Goal: Task Accomplishment & Management: Use online tool/utility

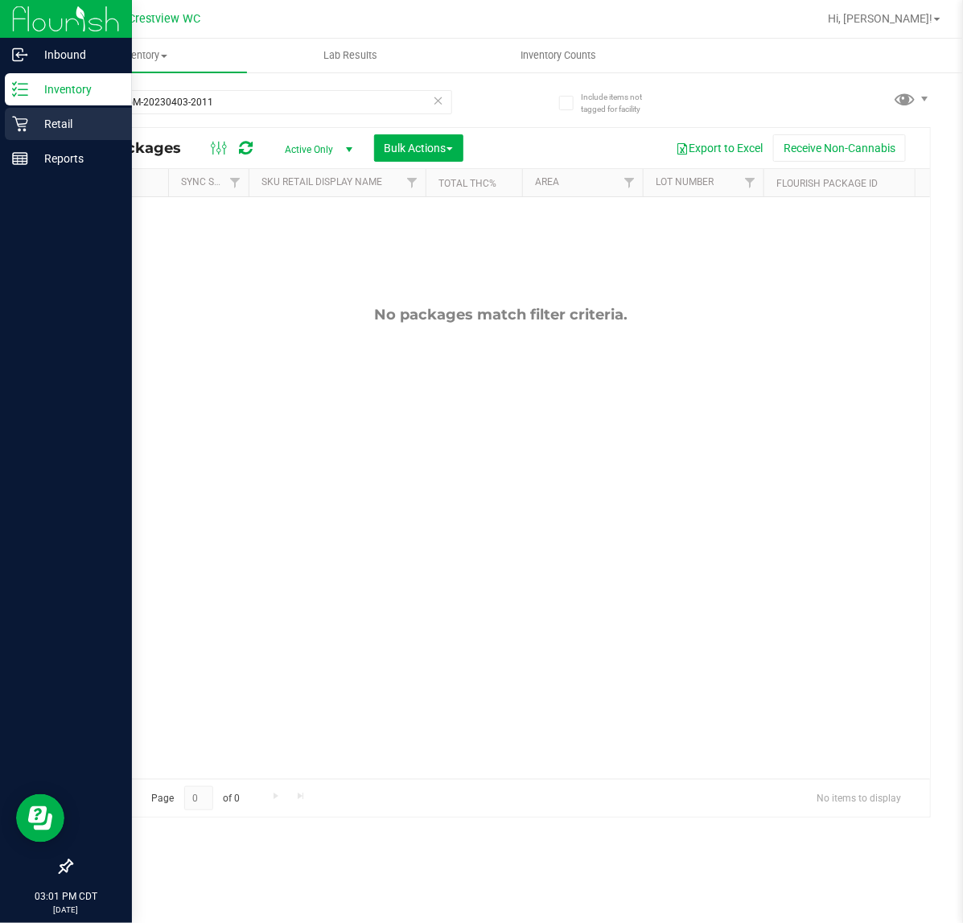
click at [54, 121] on p "Retail" at bounding box center [76, 123] width 97 height 19
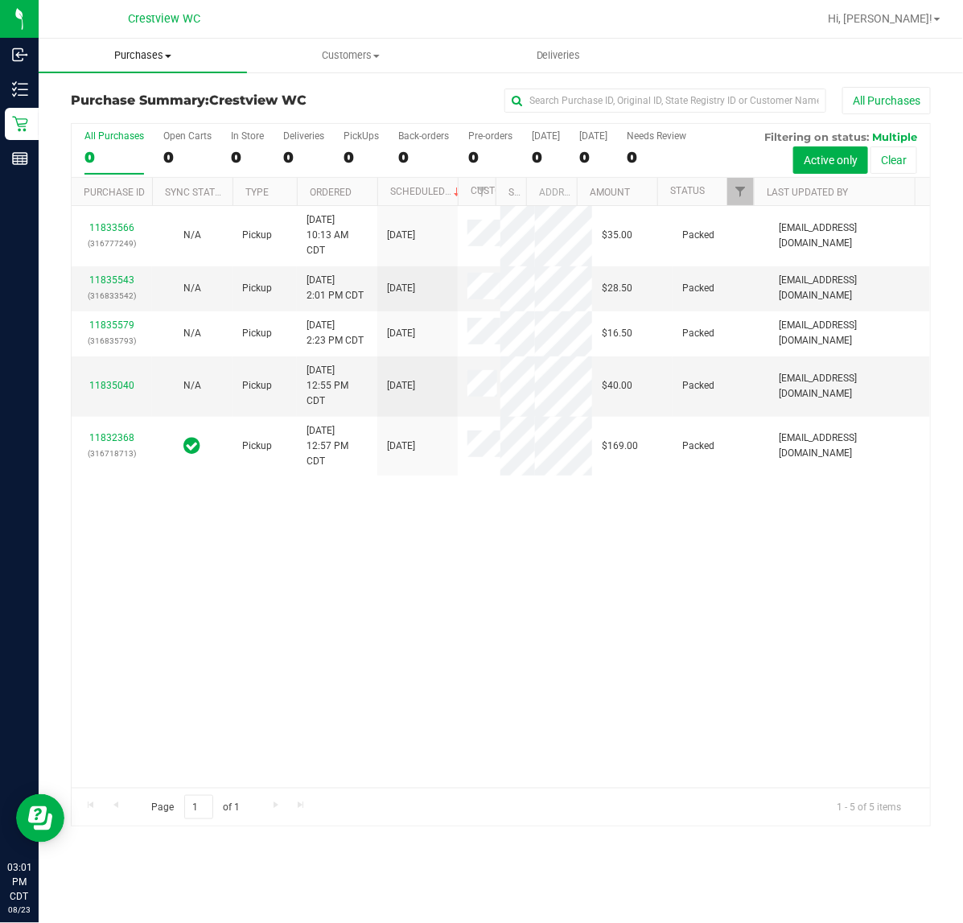
click at [134, 49] on span "Purchases" at bounding box center [143, 55] width 208 height 14
click at [134, 114] on span "Fulfillment" at bounding box center [89, 116] width 100 height 14
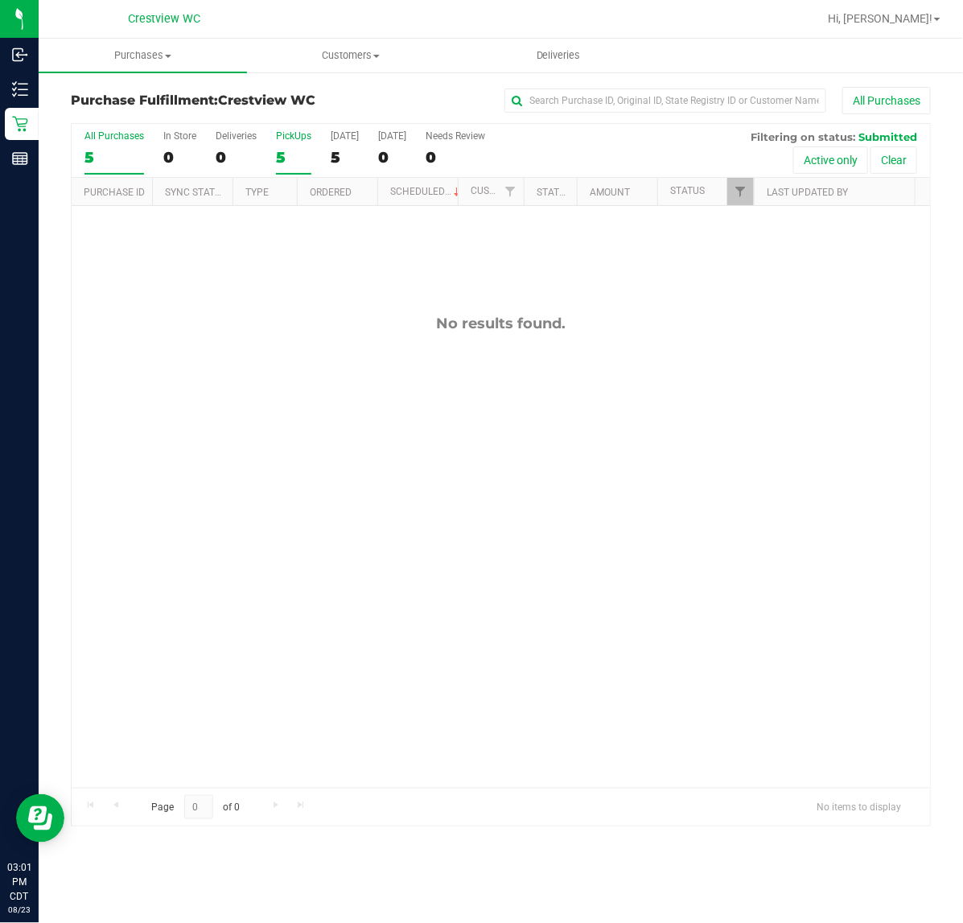
click at [282, 151] on div "5" at bounding box center [293, 157] width 35 height 19
click at [0, 0] on input "PickUps 5" at bounding box center [0, 0] width 0 height 0
click at [286, 151] on div "0" at bounding box center [293, 157] width 35 height 19
click at [0, 0] on input "PickUps 0" at bounding box center [0, 0] width 0 height 0
click at [219, 154] on div "0" at bounding box center [236, 157] width 41 height 19
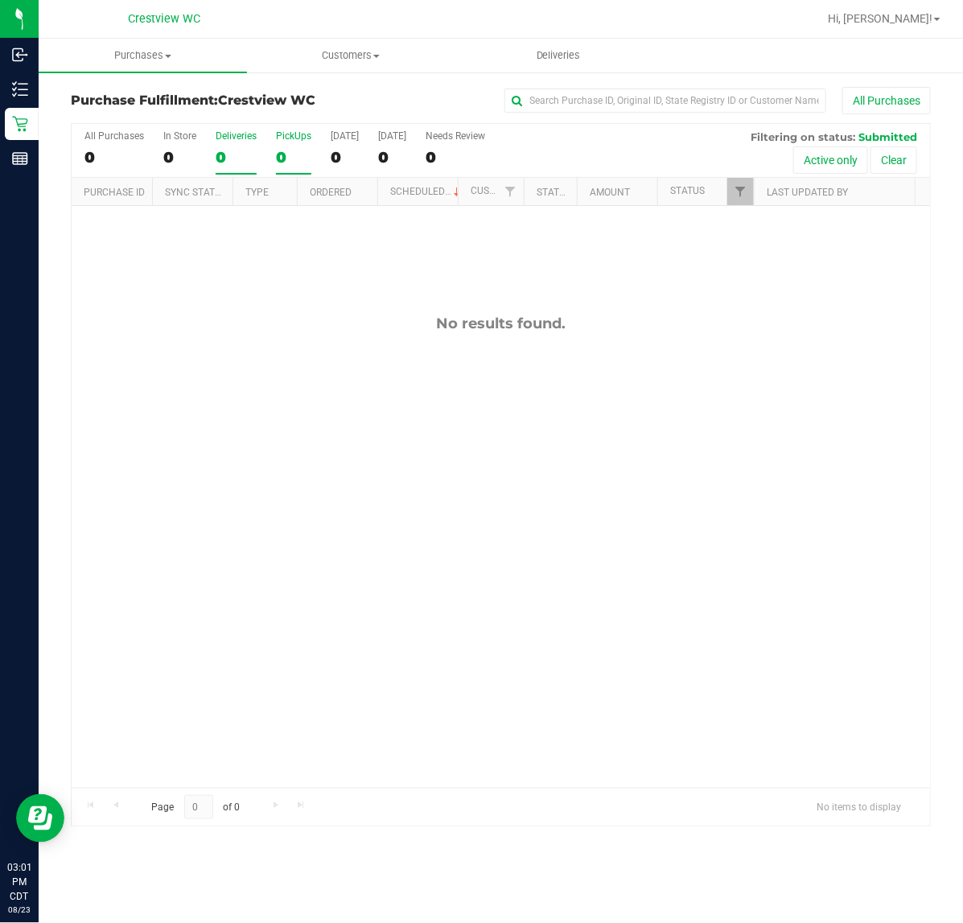
click at [0, 0] on input "Deliveries 0" at bounding box center [0, 0] width 0 height 0
click at [286, 150] on div "0" at bounding box center [293, 157] width 35 height 19
click at [0, 0] on input "PickUps 0" at bounding box center [0, 0] width 0 height 0
click at [307, 153] on div "0" at bounding box center [293, 157] width 35 height 19
click at [0, 0] on input "PickUps 0" at bounding box center [0, 0] width 0 height 0
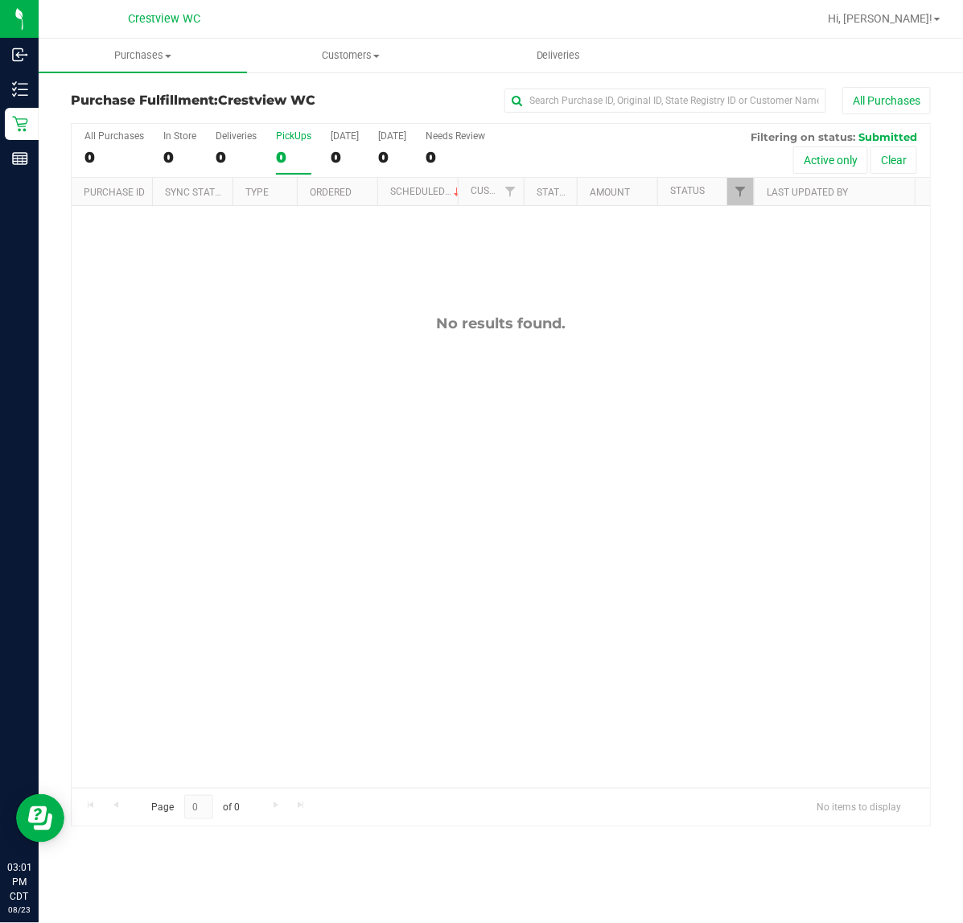
click at [296, 150] on div "0" at bounding box center [293, 157] width 35 height 19
click at [0, 0] on input "PickUps 0" at bounding box center [0, 0] width 0 height 0
click at [282, 141] on div "PickUps" at bounding box center [293, 135] width 35 height 11
click at [0, 0] on input "PickUps 0" at bounding box center [0, 0] width 0 height 0
click at [149, 59] on span "Purchases" at bounding box center [143, 55] width 208 height 14
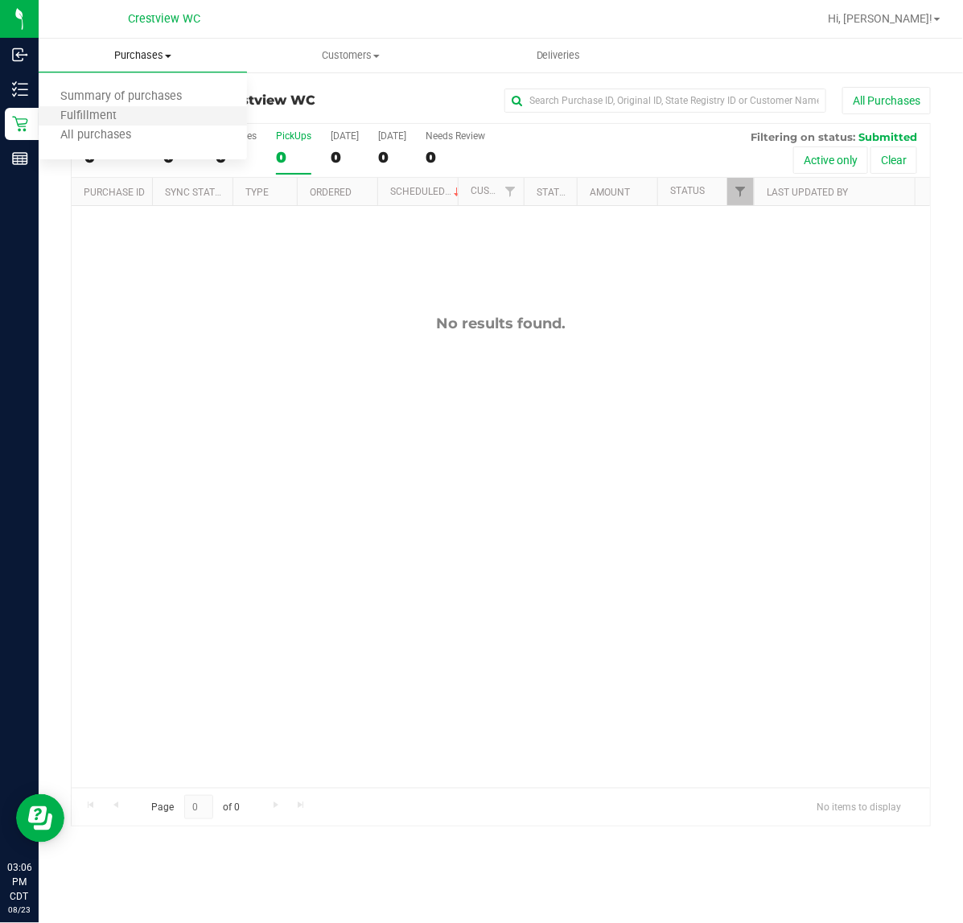
click at [142, 111] on li "Fulfillment" at bounding box center [143, 116] width 208 height 19
click at [288, 162] on div "0" at bounding box center [293, 157] width 35 height 19
click at [0, 0] on input "PickUps 0" at bounding box center [0, 0] width 0 height 0
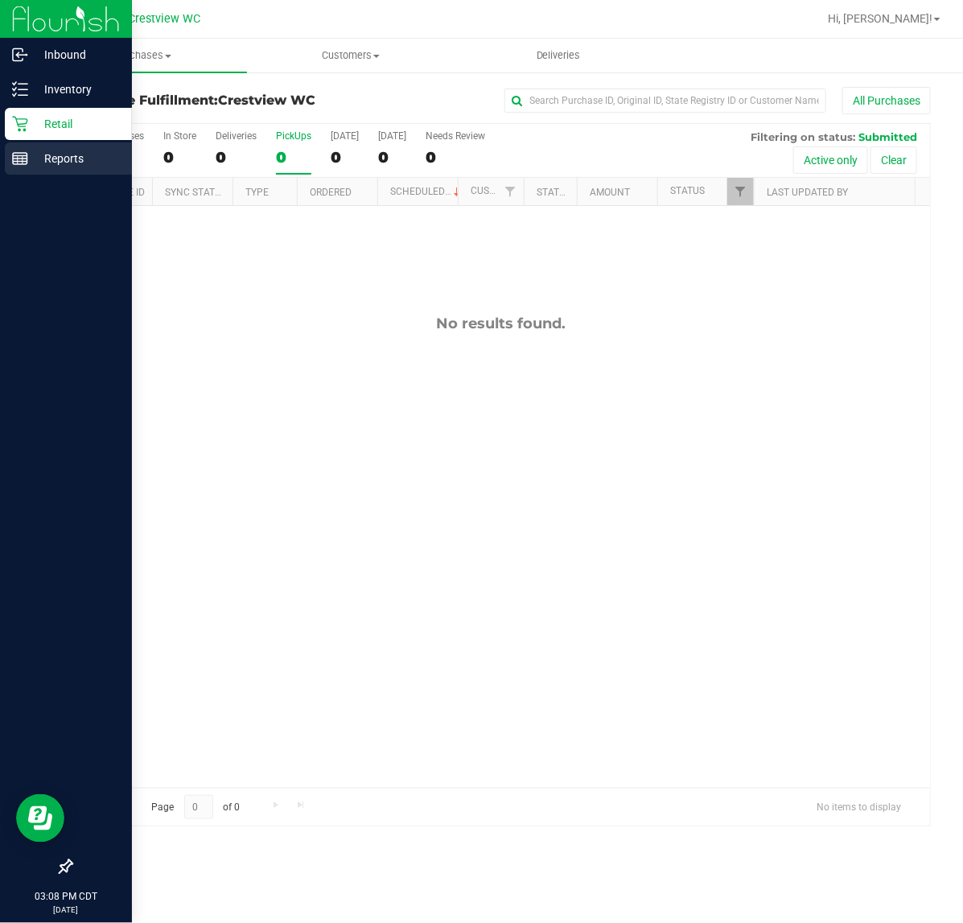
click at [31, 151] on p "Reports" at bounding box center [76, 158] width 97 height 19
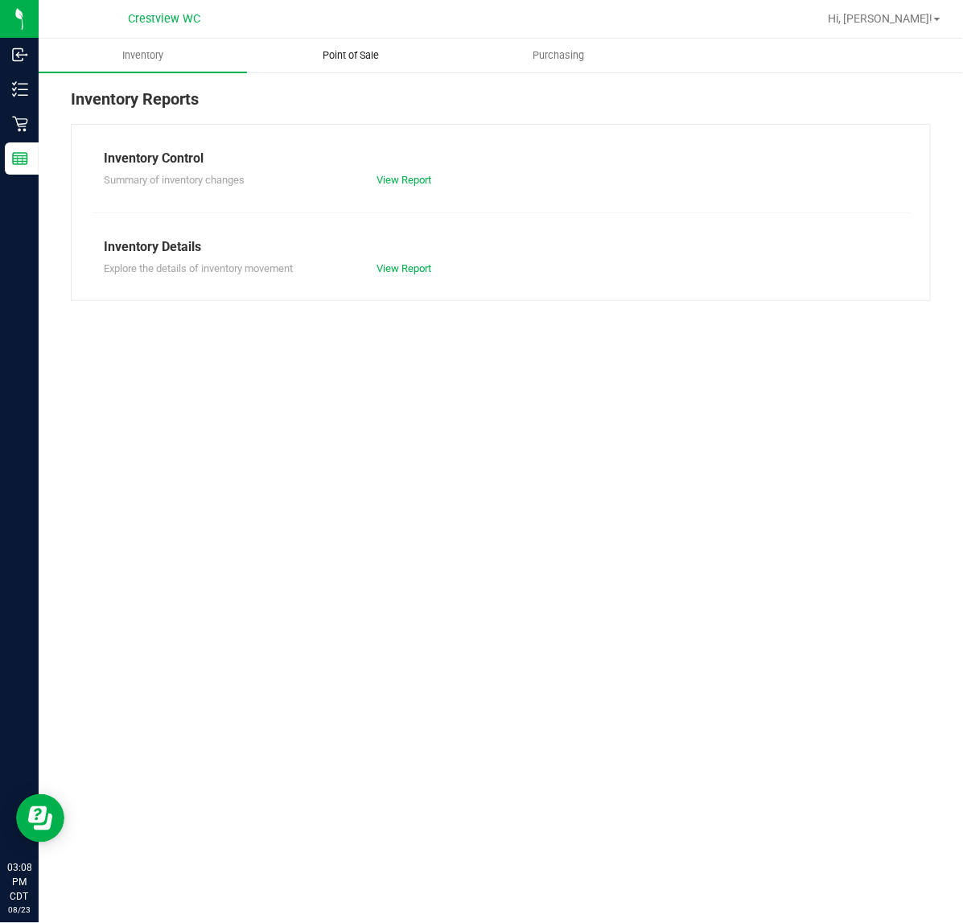
click at [378, 65] on uib-tab-heading "Point of Sale" at bounding box center [351, 55] width 207 height 32
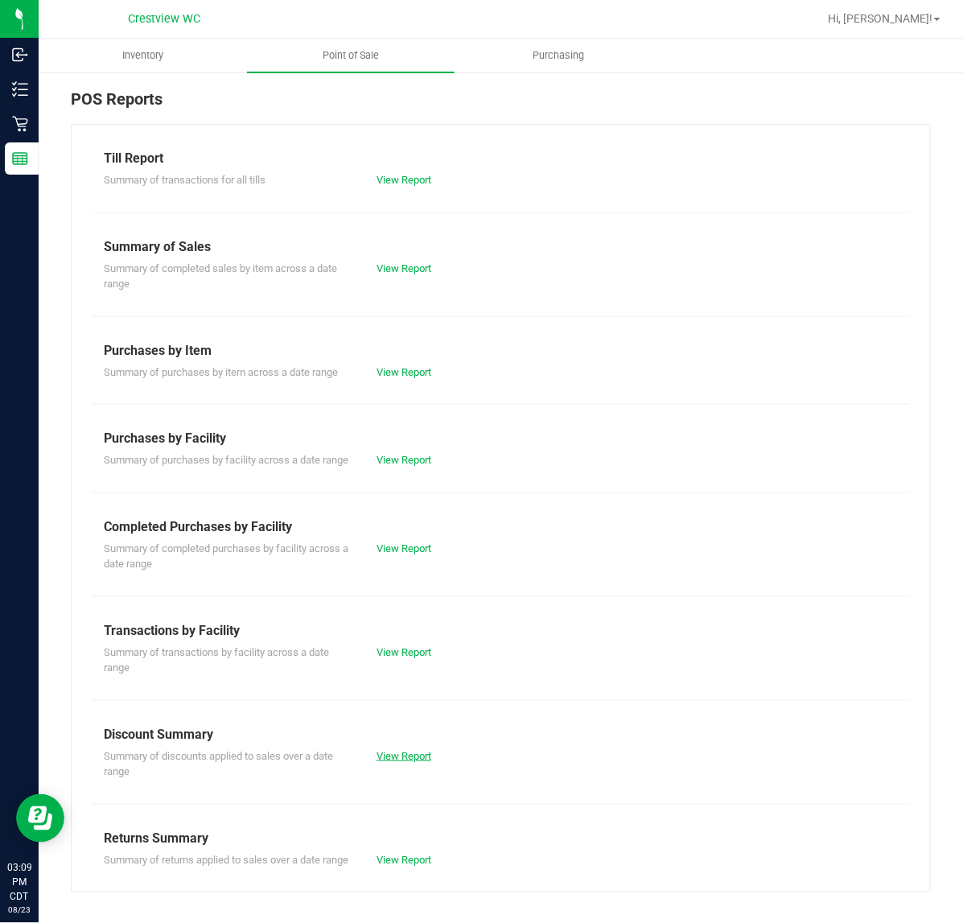
click at [408, 762] on link "View Report" at bounding box center [403, 756] width 55 height 12
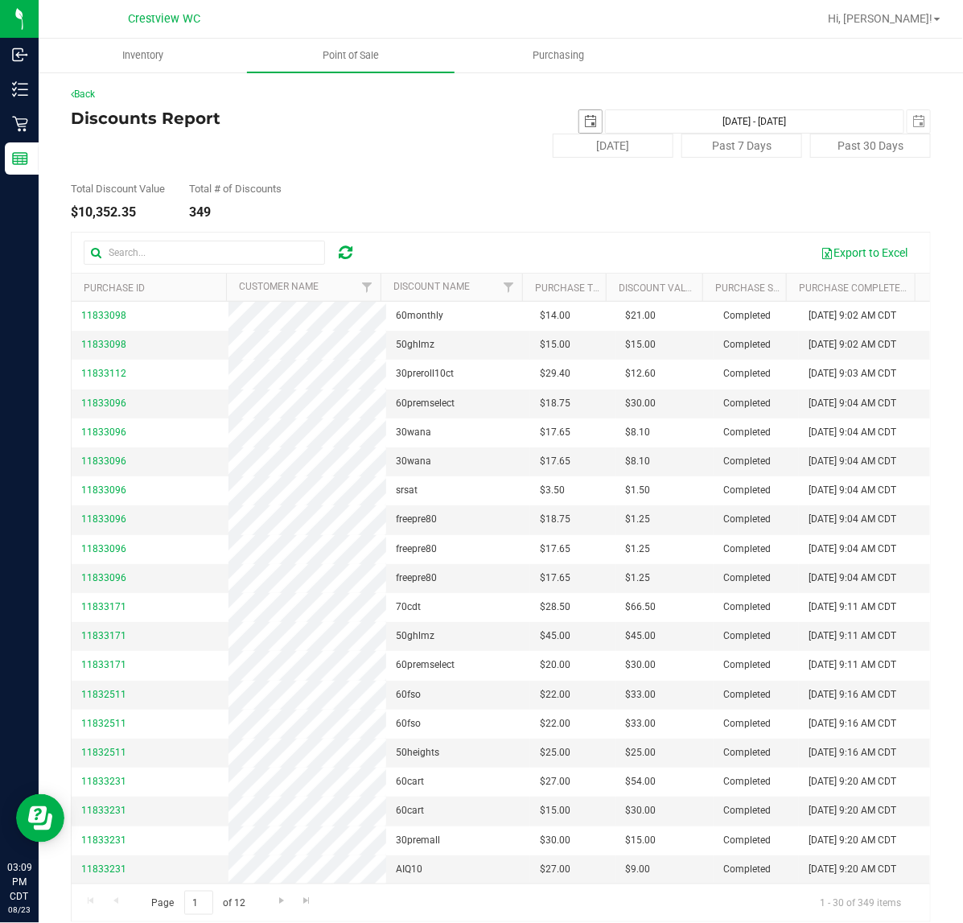
click at [581, 110] on span "select" at bounding box center [590, 121] width 23 height 23
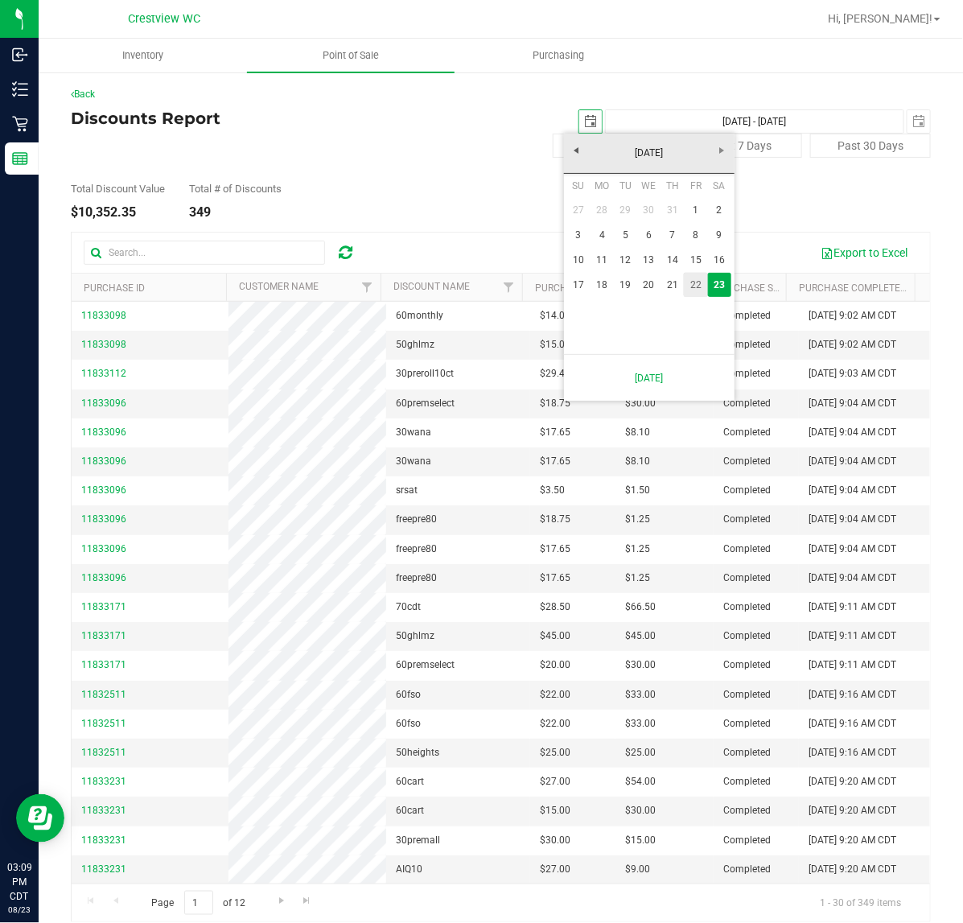
click at [693, 296] on link "22" at bounding box center [695, 285] width 23 height 25
type input "2025-08-22"
type input "Aug 22, 2025 - Aug 23, 2025"
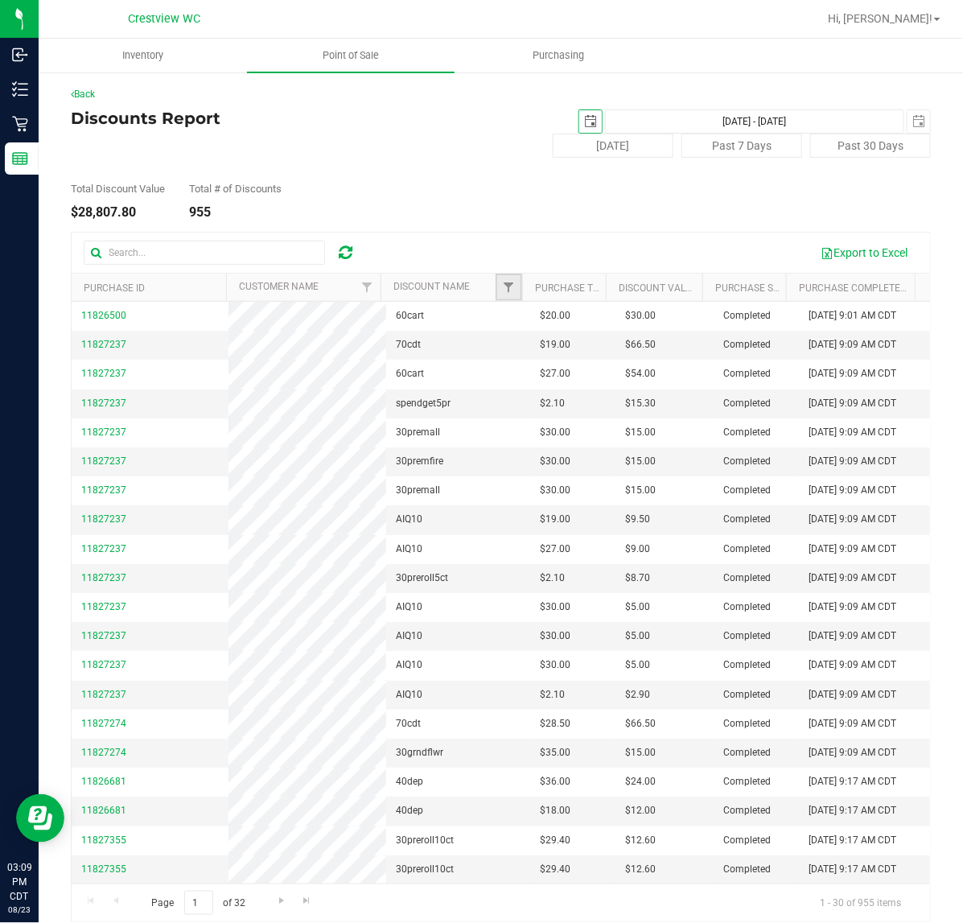
click at [508, 291] on link "Filter" at bounding box center [509, 287] width 27 height 27
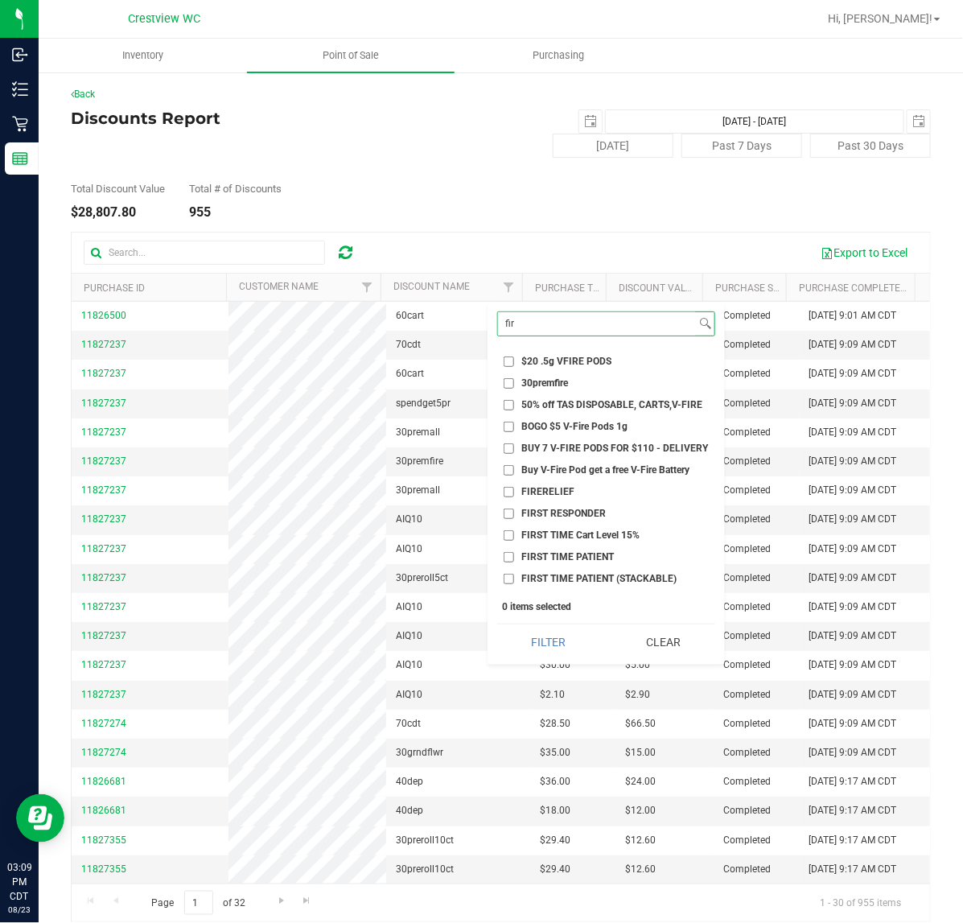
type input "fir"
click at [545, 557] on span "FIRST TIME PATIENT" at bounding box center [567, 557] width 93 height 10
click at [514, 557] on input "FIRST TIME PATIENT" at bounding box center [509, 557] width 10 height 10
checkbox input "true"
click at [556, 650] on button "Filter" at bounding box center [548, 641] width 103 height 35
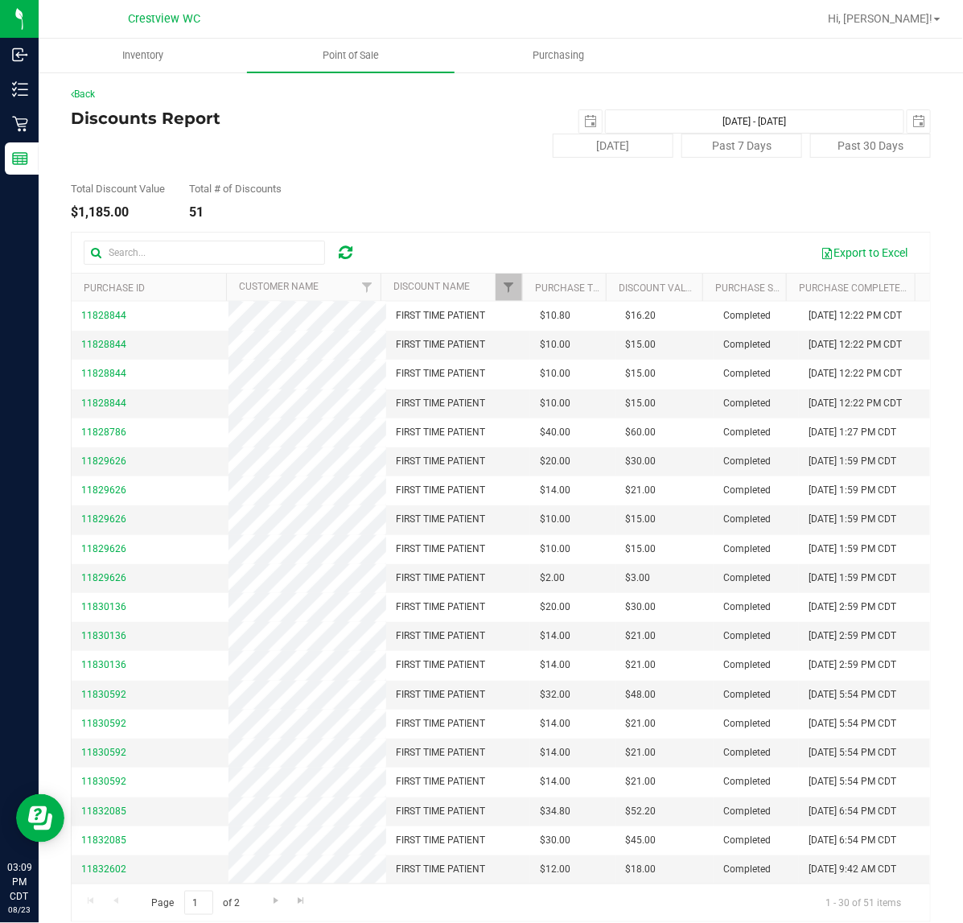
scroll to position [759, 0]
click at [267, 906] on link "Go to the next page" at bounding box center [275, 902] width 23 height 22
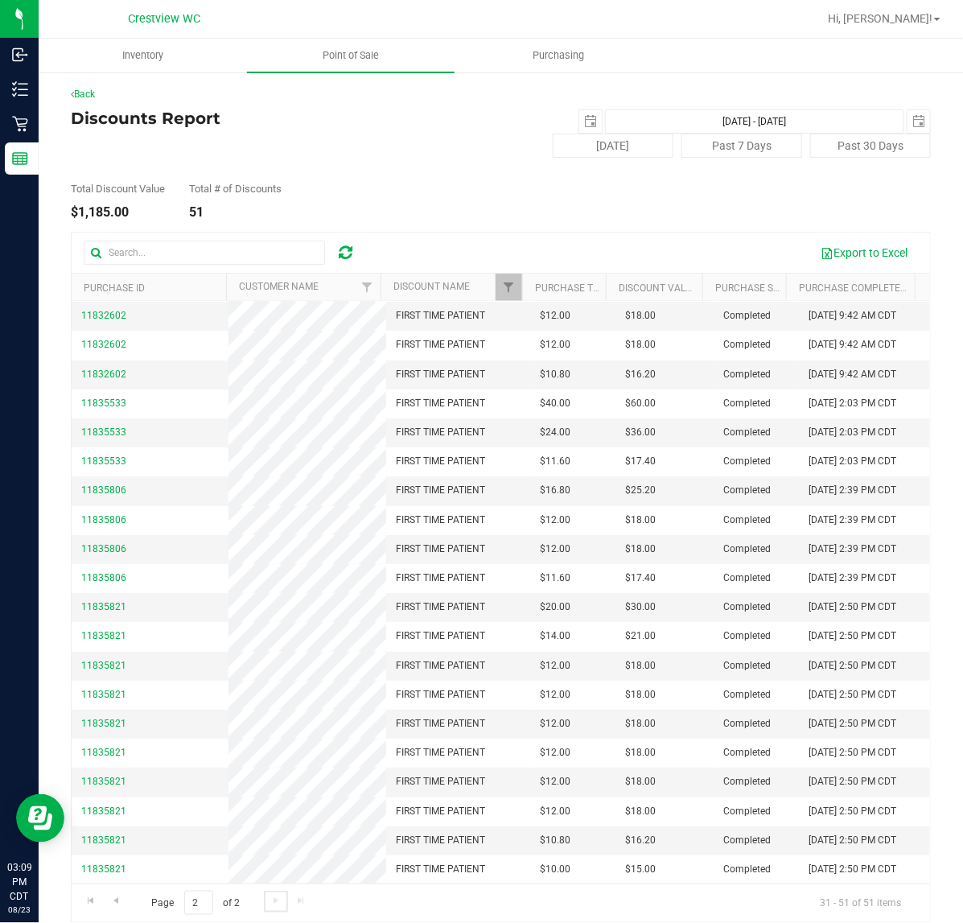
scroll to position [356, 0]
click at [276, 903] on div "Page 2 of 2 31 - 51 of 51 items" at bounding box center [501, 902] width 858 height 39
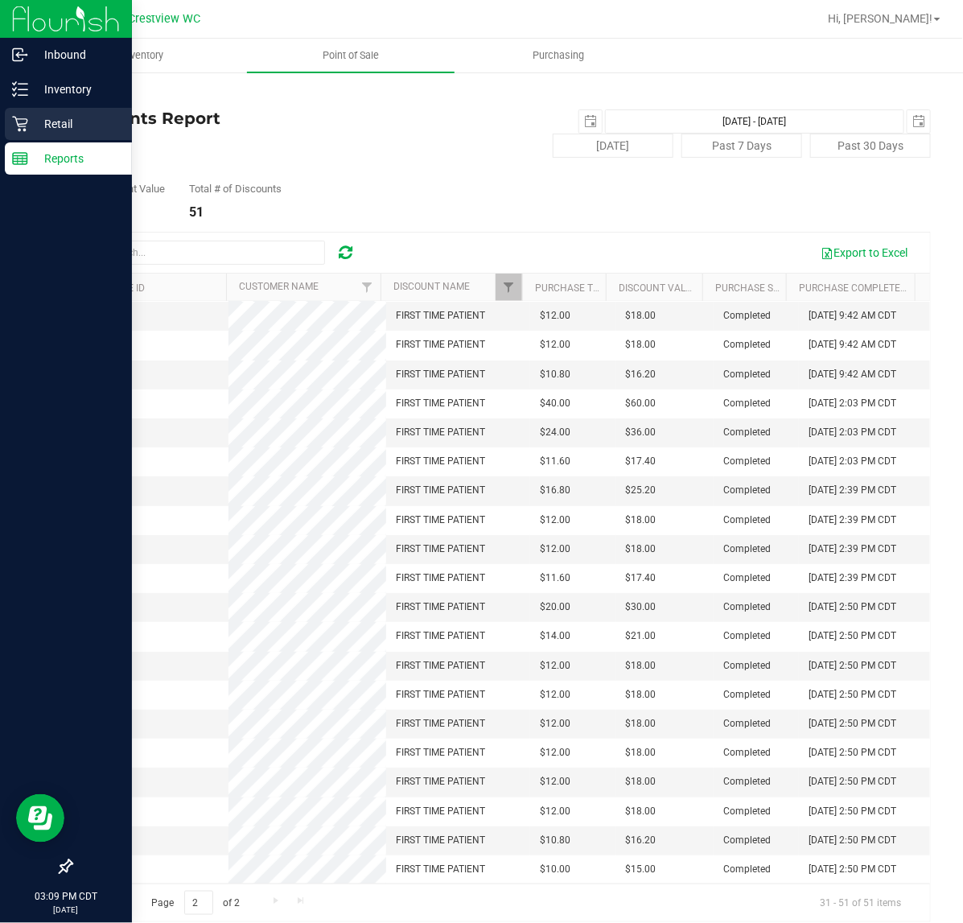
click at [45, 119] on p "Retail" at bounding box center [76, 123] width 97 height 19
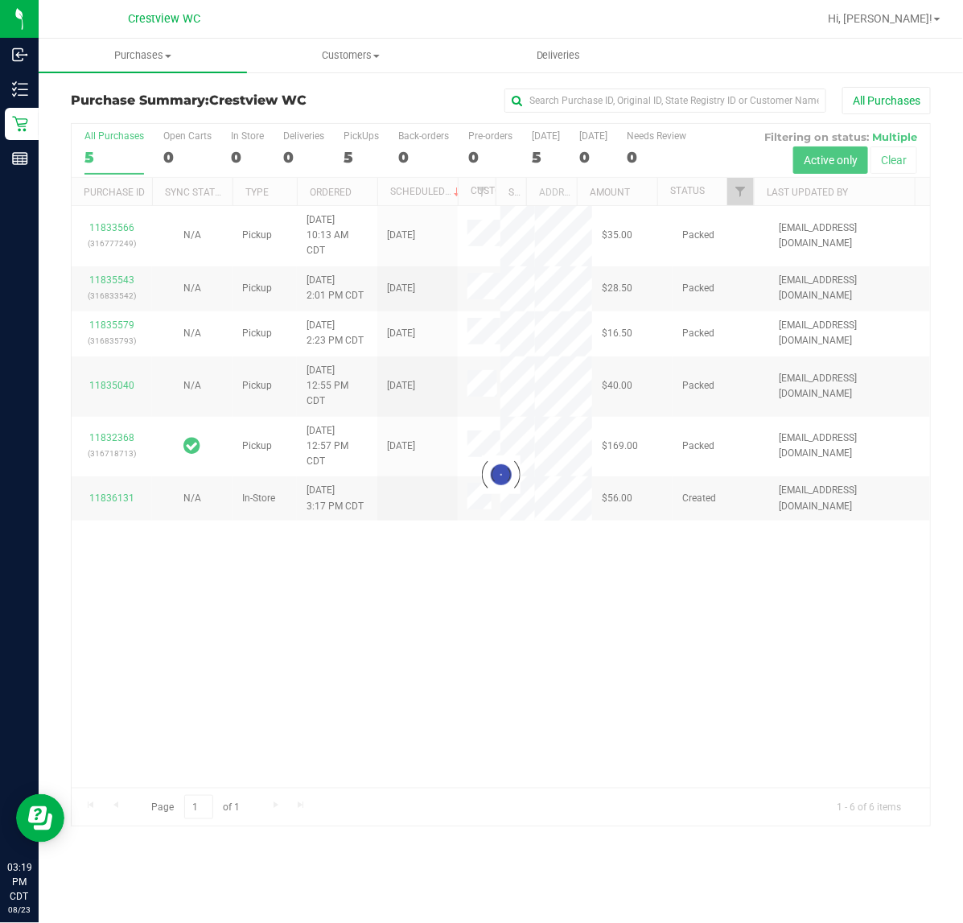
click at [354, 149] on div at bounding box center [501, 475] width 858 height 702
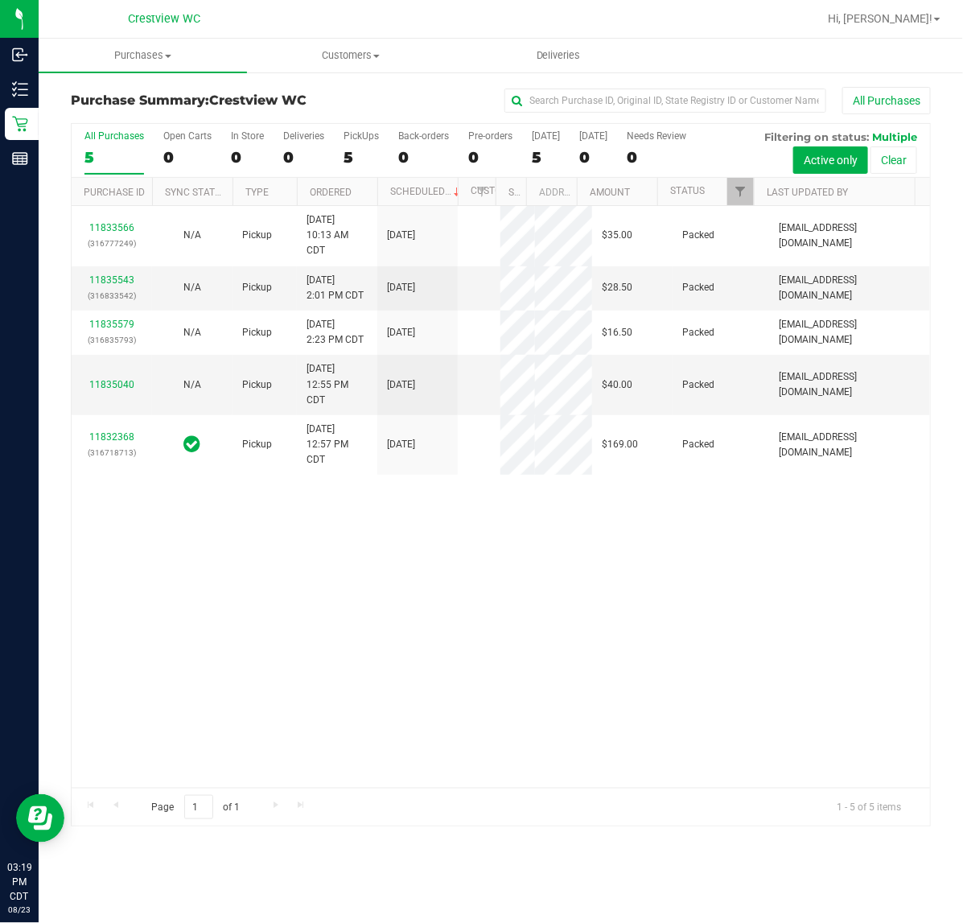
click at [354, 149] on div "5" at bounding box center [360, 157] width 35 height 19
click at [0, 0] on input "PickUps 5" at bounding box center [0, 0] width 0 height 0
click at [354, 149] on div "5" at bounding box center [360, 157] width 35 height 19
click at [0, 0] on input "PickUps 5" at bounding box center [0, 0] width 0 height 0
click at [134, 51] on span "Purchases" at bounding box center [143, 55] width 208 height 14
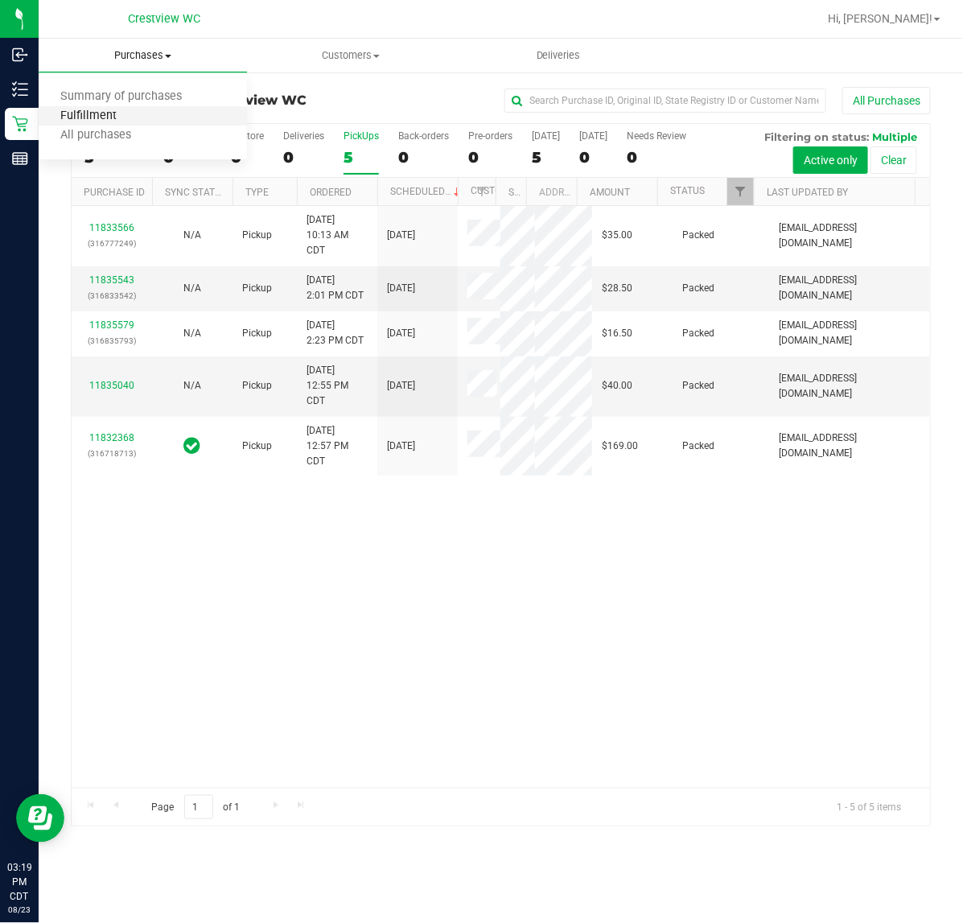
click at [135, 114] on span "Fulfillment" at bounding box center [89, 116] width 100 height 14
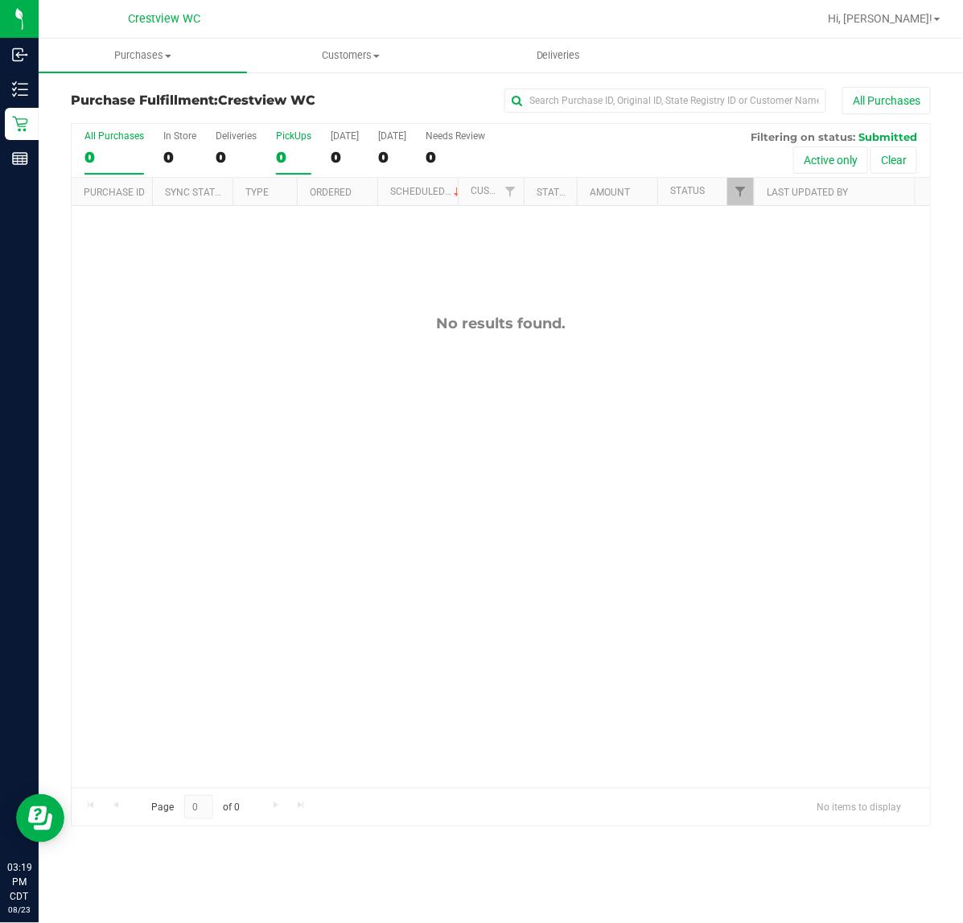
click at [304, 150] on div "0" at bounding box center [293, 157] width 35 height 19
click at [0, 0] on input "PickUps 0" at bounding box center [0, 0] width 0 height 0
click at [302, 150] on div "0" at bounding box center [293, 157] width 35 height 19
click at [0, 0] on input "PickUps 0" at bounding box center [0, 0] width 0 height 0
click at [292, 143] on label "PickUps 0" at bounding box center [293, 152] width 35 height 44
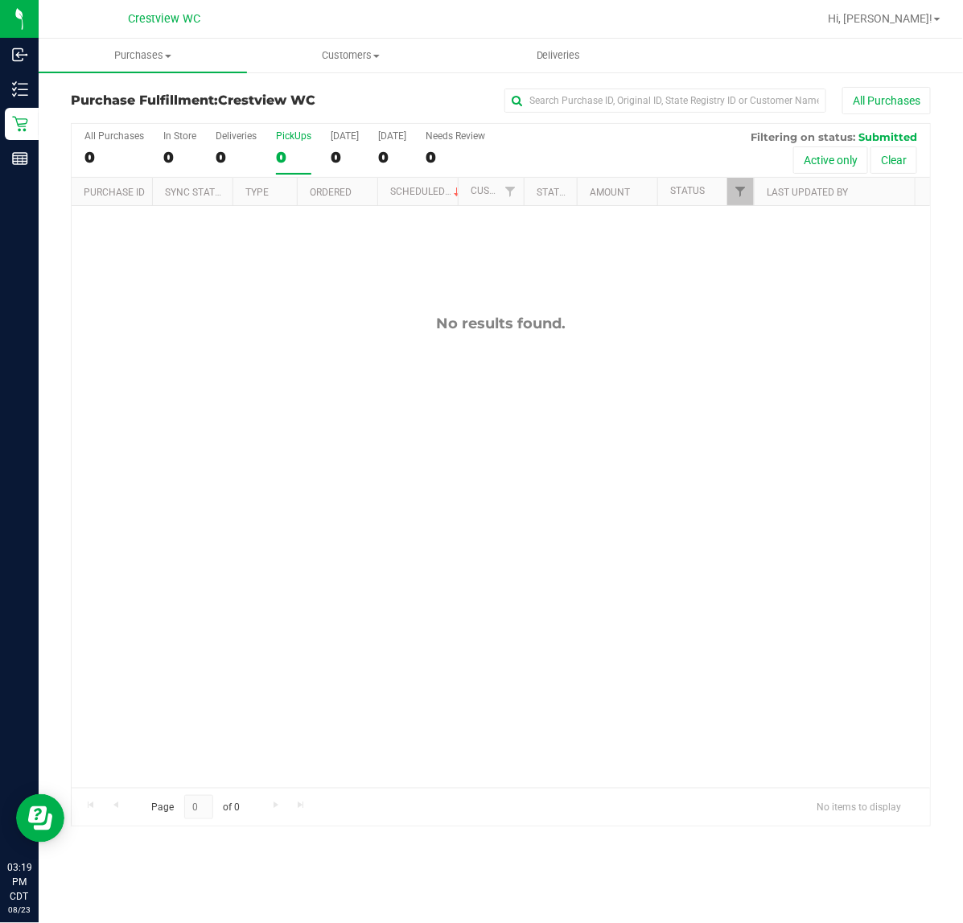
click at [0, 0] on input "PickUps 0" at bounding box center [0, 0] width 0 height 0
click at [279, 153] on div "0" at bounding box center [293, 157] width 35 height 19
click at [0, 0] on input "PickUps 0" at bounding box center [0, 0] width 0 height 0
click at [287, 154] on div "0" at bounding box center [293, 157] width 35 height 19
click at [0, 0] on input "PickUps 0" at bounding box center [0, 0] width 0 height 0
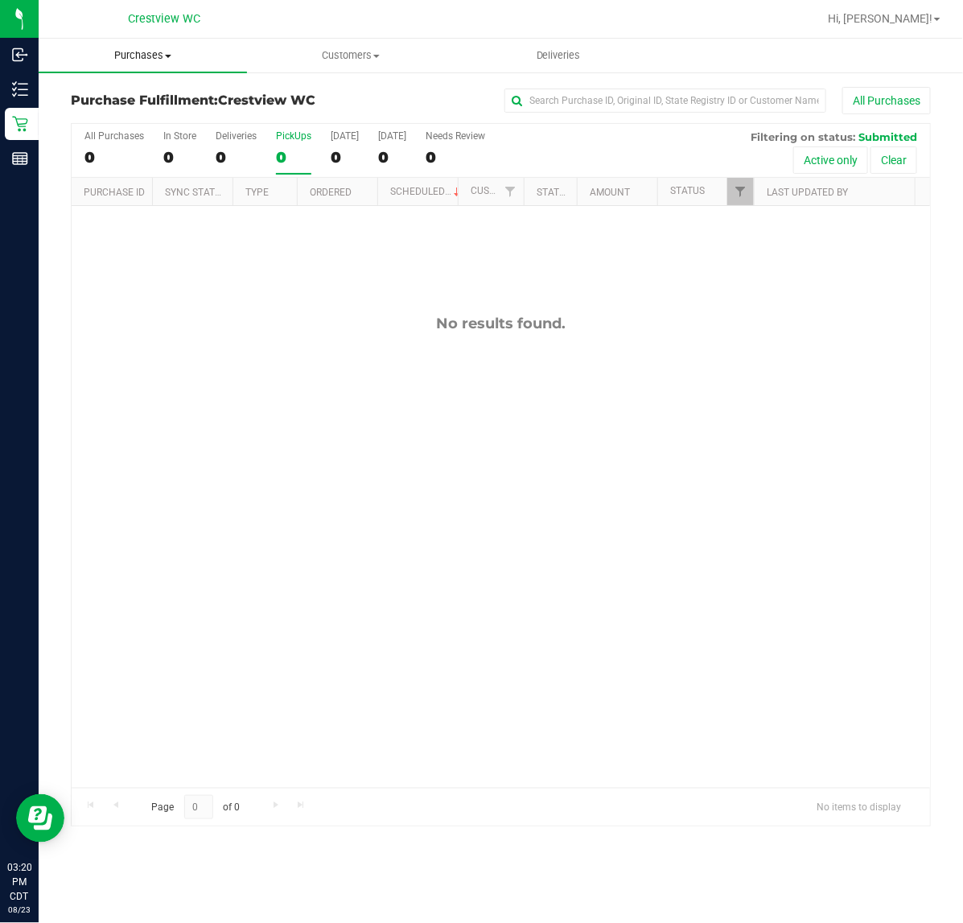
click at [121, 48] on span "Purchases" at bounding box center [143, 55] width 208 height 14
click at [129, 107] on li "Fulfillment" at bounding box center [143, 116] width 208 height 19
click at [283, 150] on div "0" at bounding box center [293, 157] width 35 height 19
click at [0, 0] on input "PickUps 0" at bounding box center [0, 0] width 0 height 0
click at [290, 134] on div "PickUps" at bounding box center [293, 135] width 35 height 11
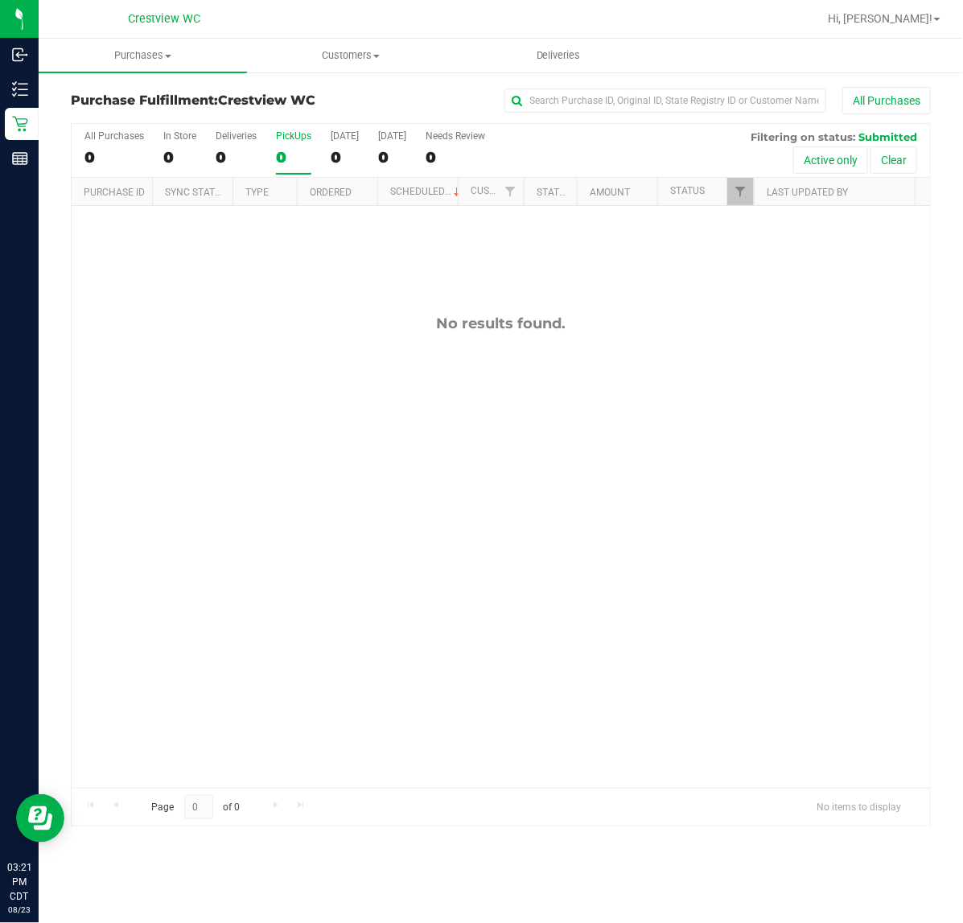
click at [0, 0] on input "PickUps 0" at bounding box center [0, 0] width 0 height 0
click at [141, 62] on span "Purchases" at bounding box center [143, 55] width 208 height 14
click at [138, 113] on li "Fulfillment" at bounding box center [143, 116] width 208 height 19
click at [142, 50] on span "Purchases" at bounding box center [143, 55] width 208 height 14
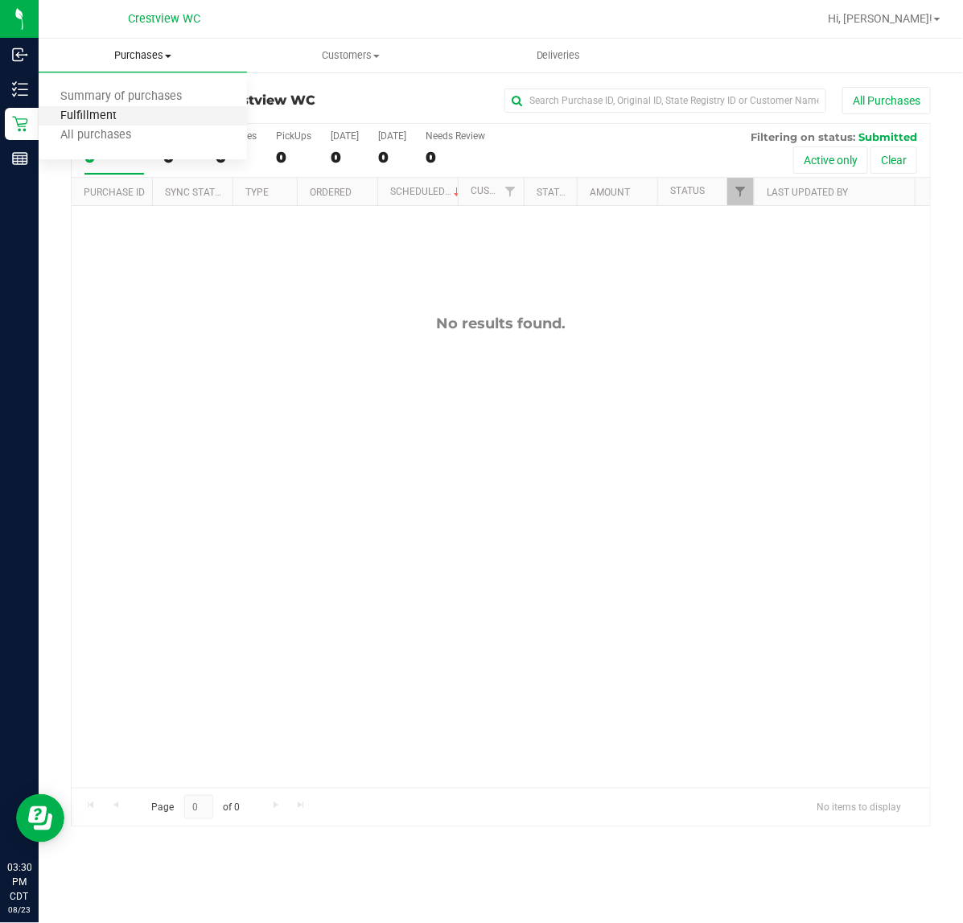
click at [135, 119] on span "Fulfillment" at bounding box center [89, 116] width 100 height 14
click at [138, 63] on uib-tab-heading "Purchases Summary of purchases Fulfillment All purchases" at bounding box center [143, 56] width 208 height 34
click at [127, 107] on li "Fulfillment" at bounding box center [143, 116] width 208 height 19
